Goal: Find specific page/section: Find specific page/section

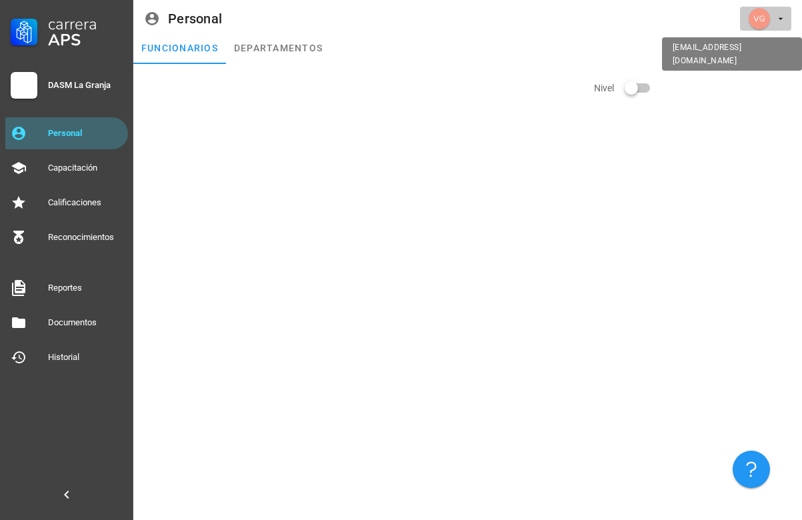
click at [759, 17] on div "avatar" at bounding box center [758, 18] width 21 height 21
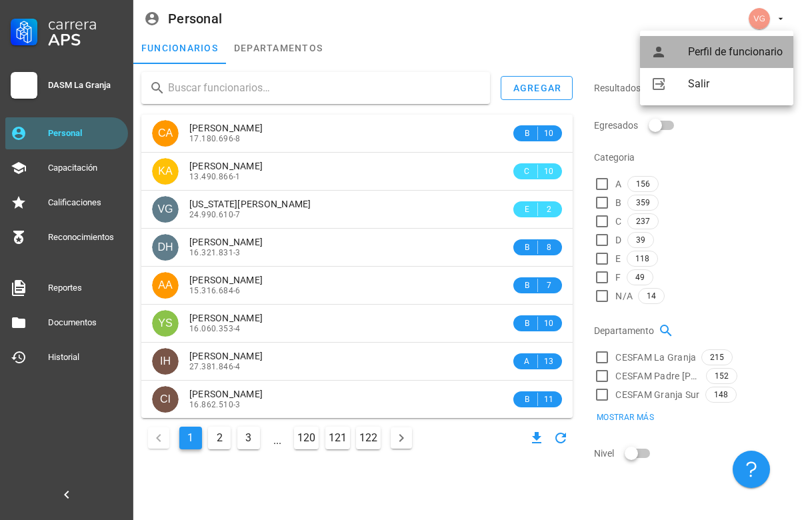
click at [720, 54] on div "Perfil de funcionario" at bounding box center [735, 52] width 95 height 27
